Goal: Task Accomplishment & Management: Use online tool/utility

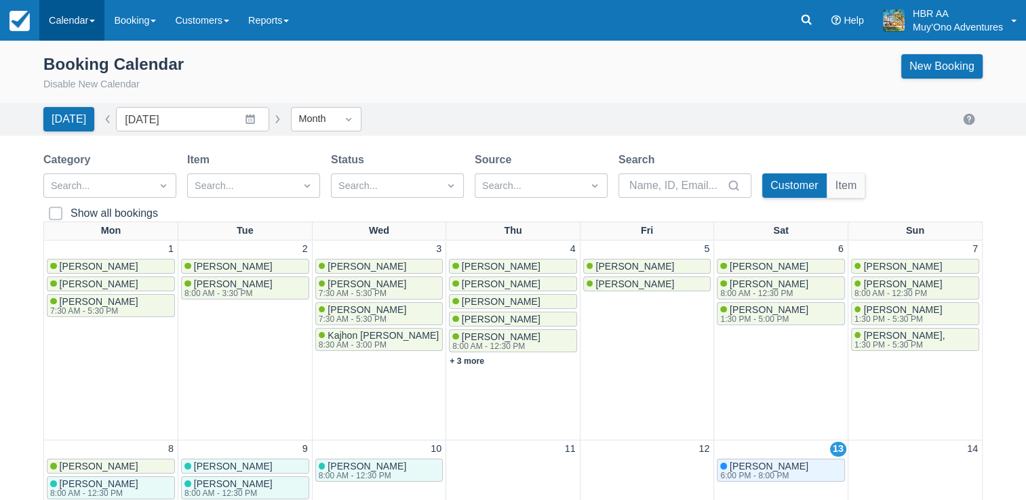
click at [84, 33] on link "Calendar" at bounding box center [71, 20] width 65 height 41
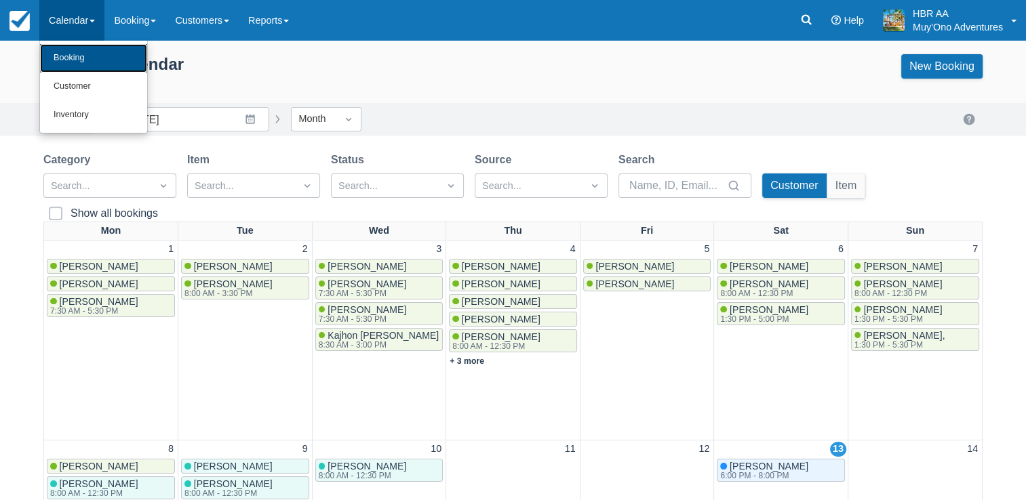
click at [87, 54] on link "Booking" at bounding box center [93, 58] width 107 height 28
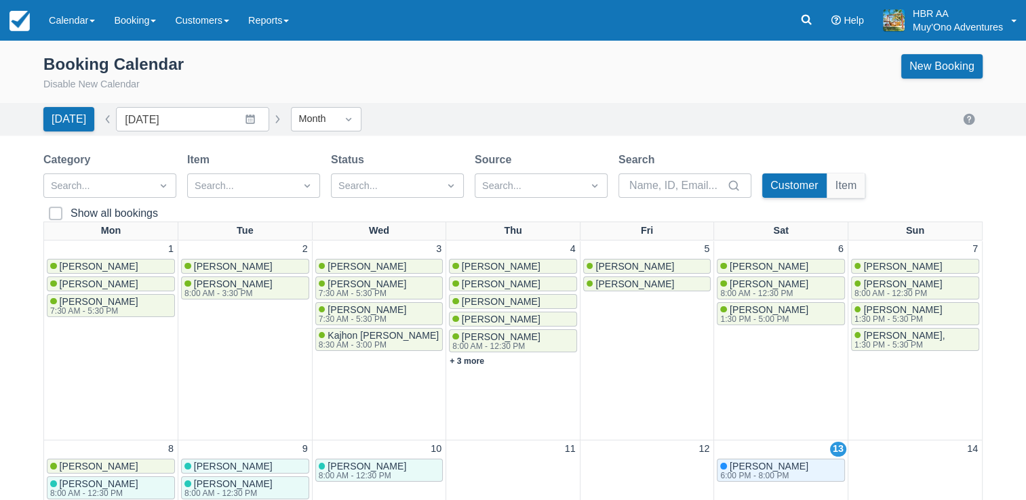
click at [431, 149] on div "Booking Calendar Disable New Calendar New Booking [DATE] Date [DATE] Navigate f…" at bounding box center [513, 479] width 1026 height 877
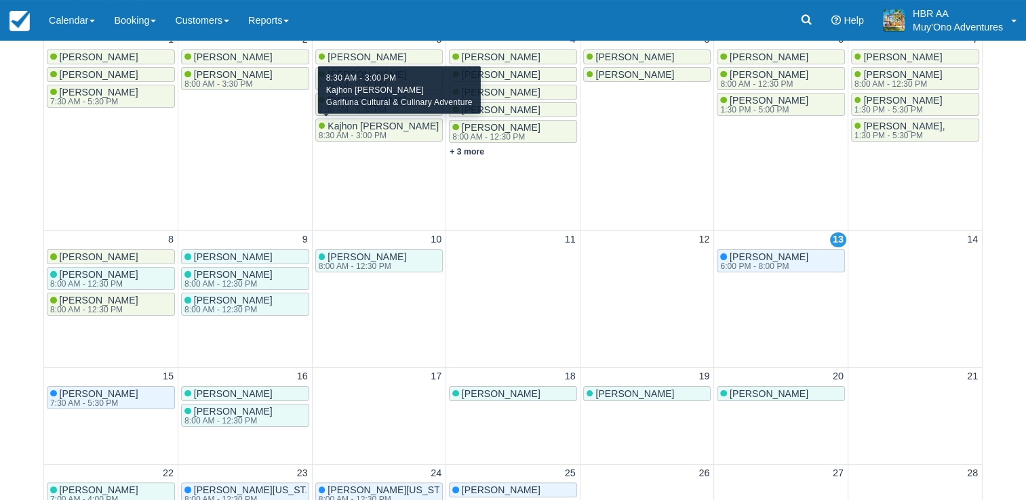
scroll to position [217, 0]
